Goal: Task Accomplishment & Management: Use online tool/utility

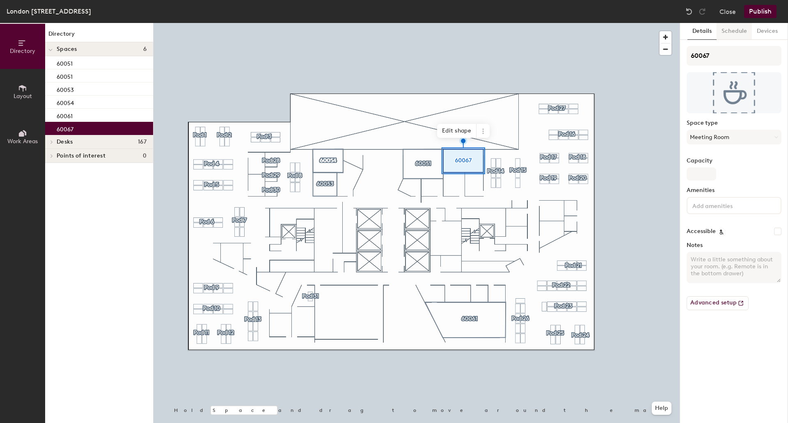
click at [738, 32] on button "Schedule" at bounding box center [734, 31] width 35 height 17
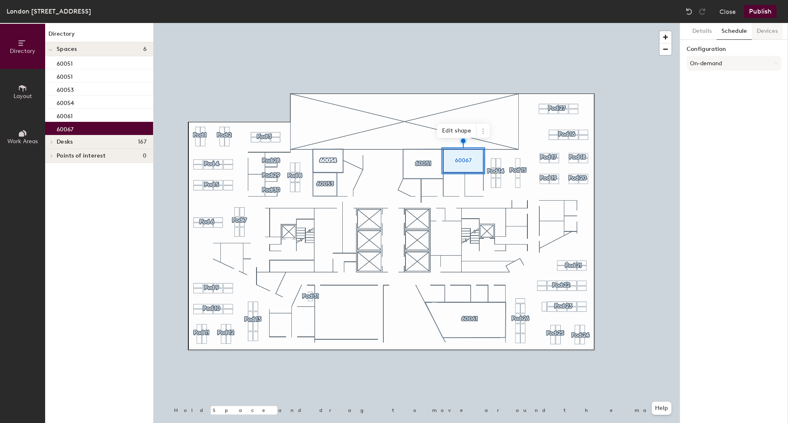
click at [770, 30] on button "Devices" at bounding box center [767, 31] width 31 height 17
click at [702, 30] on button "Details" at bounding box center [702, 31] width 29 height 17
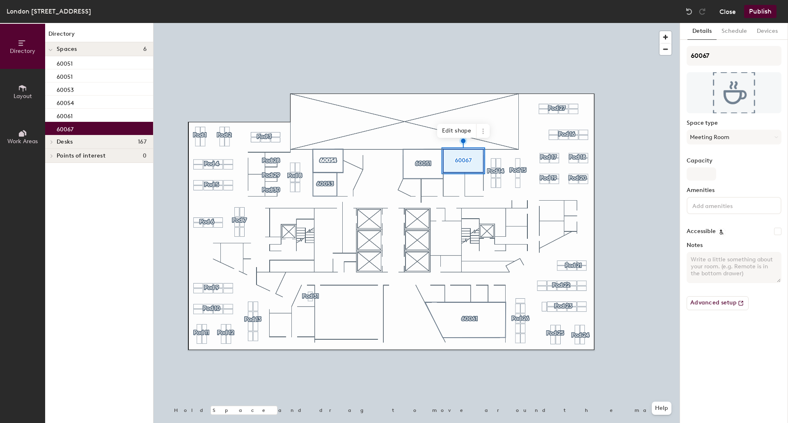
click at [727, 9] on button "Close" at bounding box center [728, 11] width 16 height 13
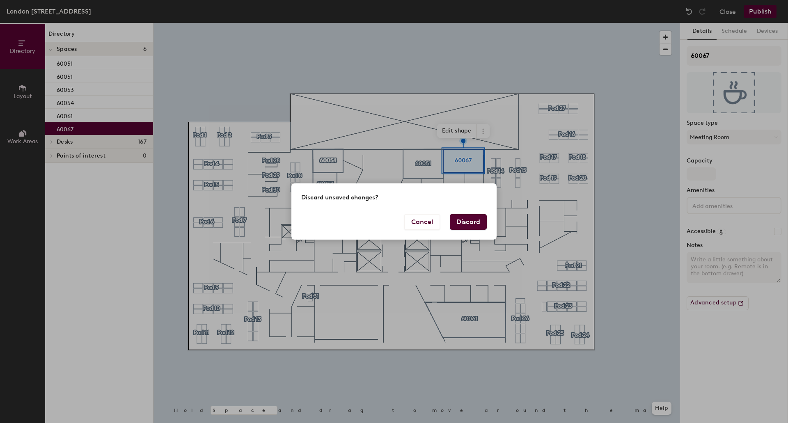
click at [472, 221] on button "Discard" at bounding box center [468, 222] width 37 height 16
